Goal: Transaction & Acquisition: Purchase product/service

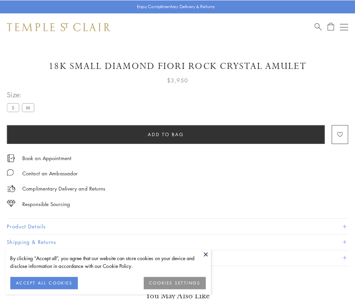
scroll to position [3, 0]
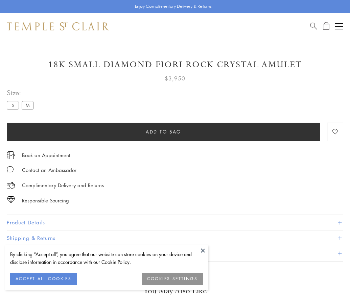
click at [163, 132] on span "Add to bag" at bounding box center [164, 131] width 36 height 7
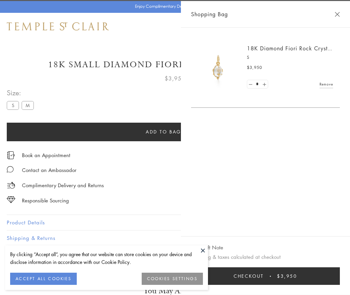
click at [340, 281] on button "Checkout $3,950" at bounding box center [265, 277] width 149 height 18
